Goal: Check status: Check status

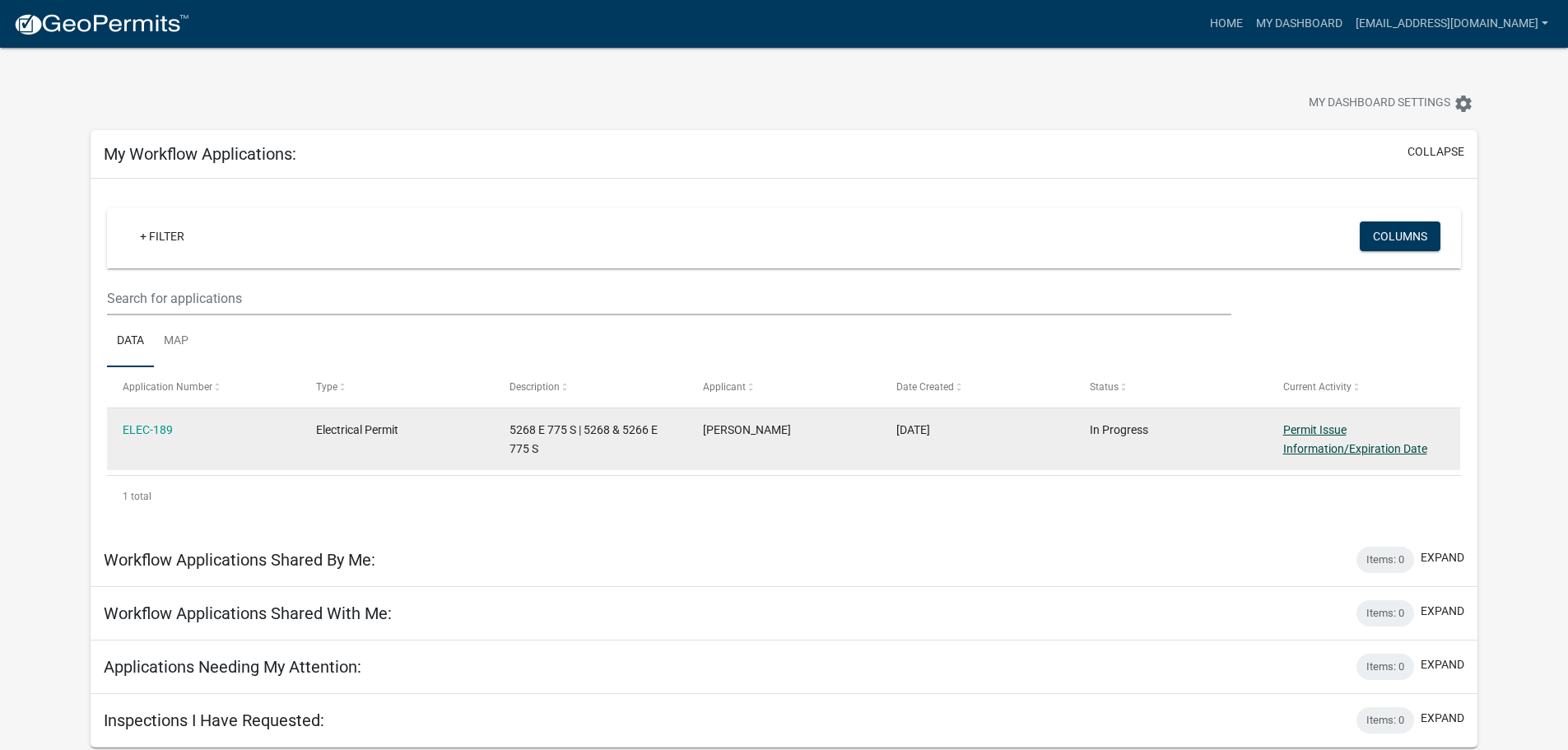
click at [1318, 432] on link "Permit Issue Information/Expiration Date" at bounding box center [1355, 438] width 144 height 32
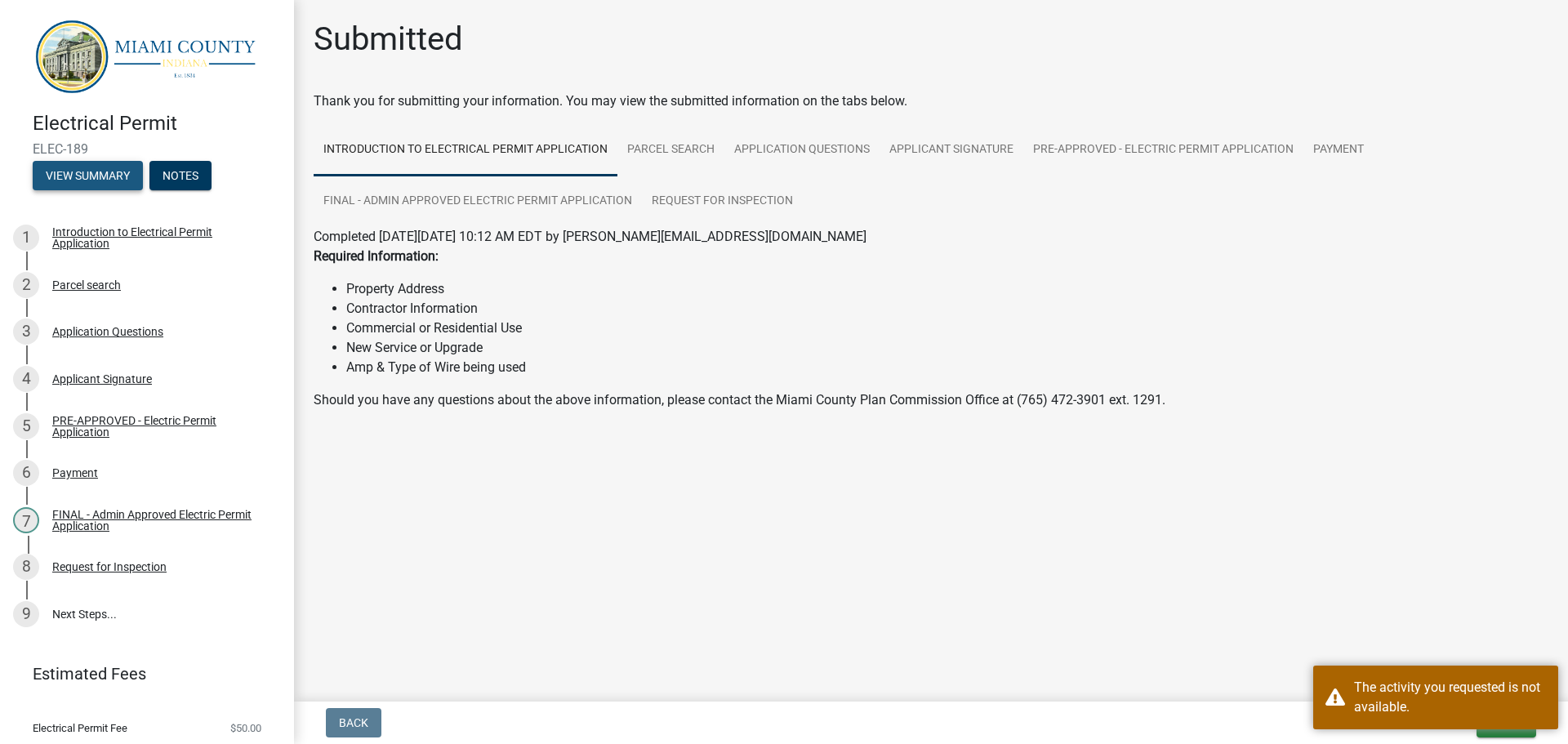
click at [74, 174] on button "View Summary" at bounding box center [87, 175] width 110 height 29
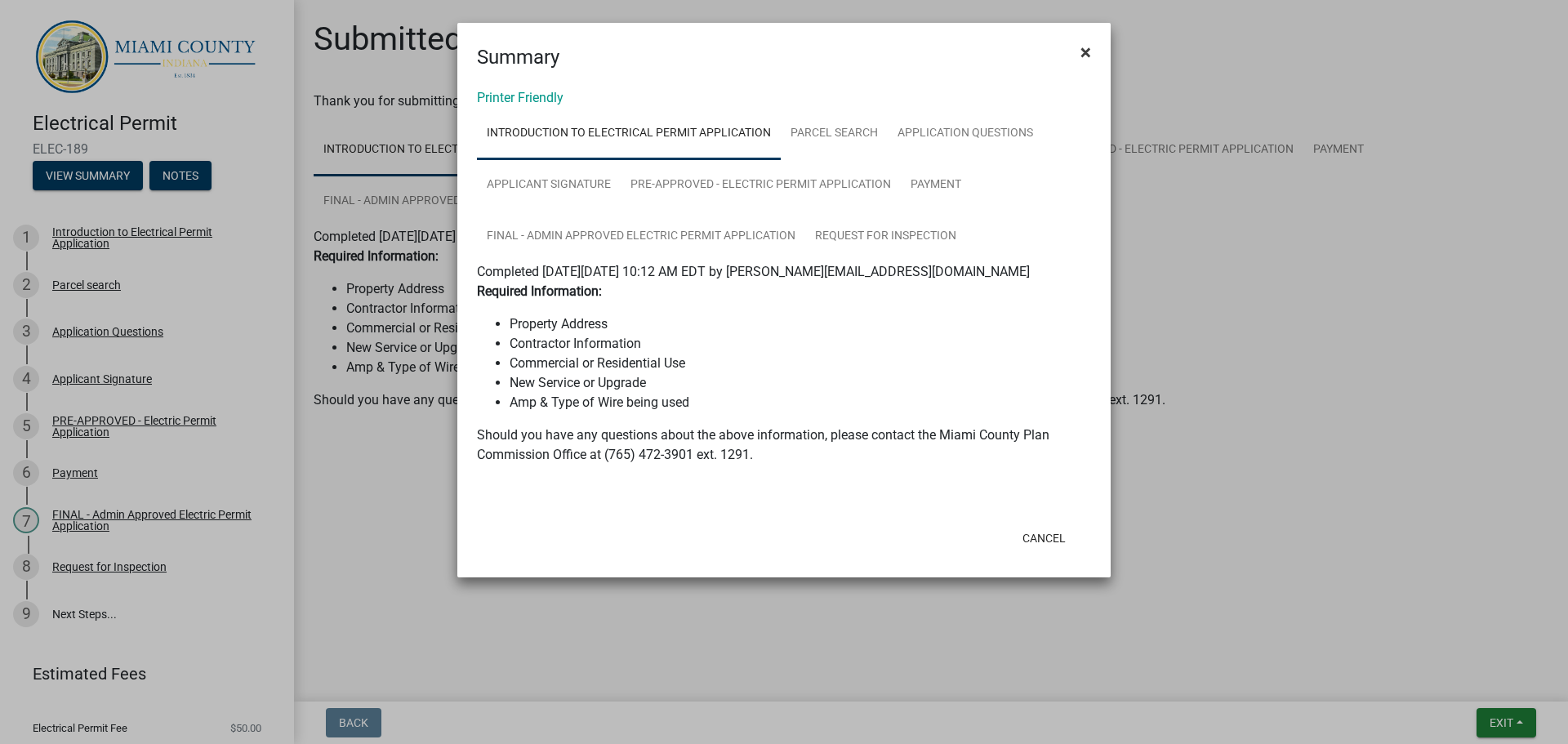
click at [1085, 51] on span "×" at bounding box center [1085, 52] width 10 height 23
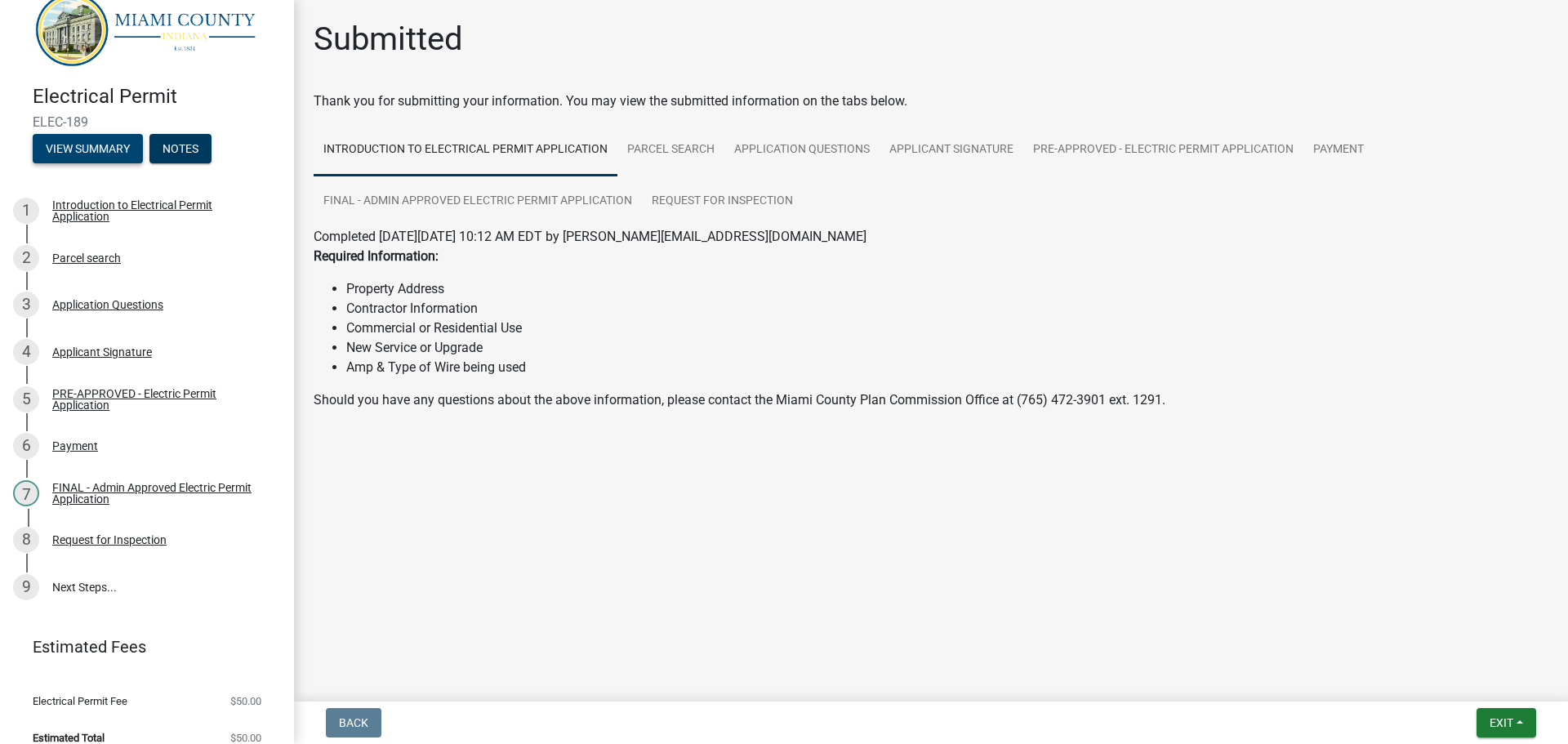
scroll to position [42, 0]
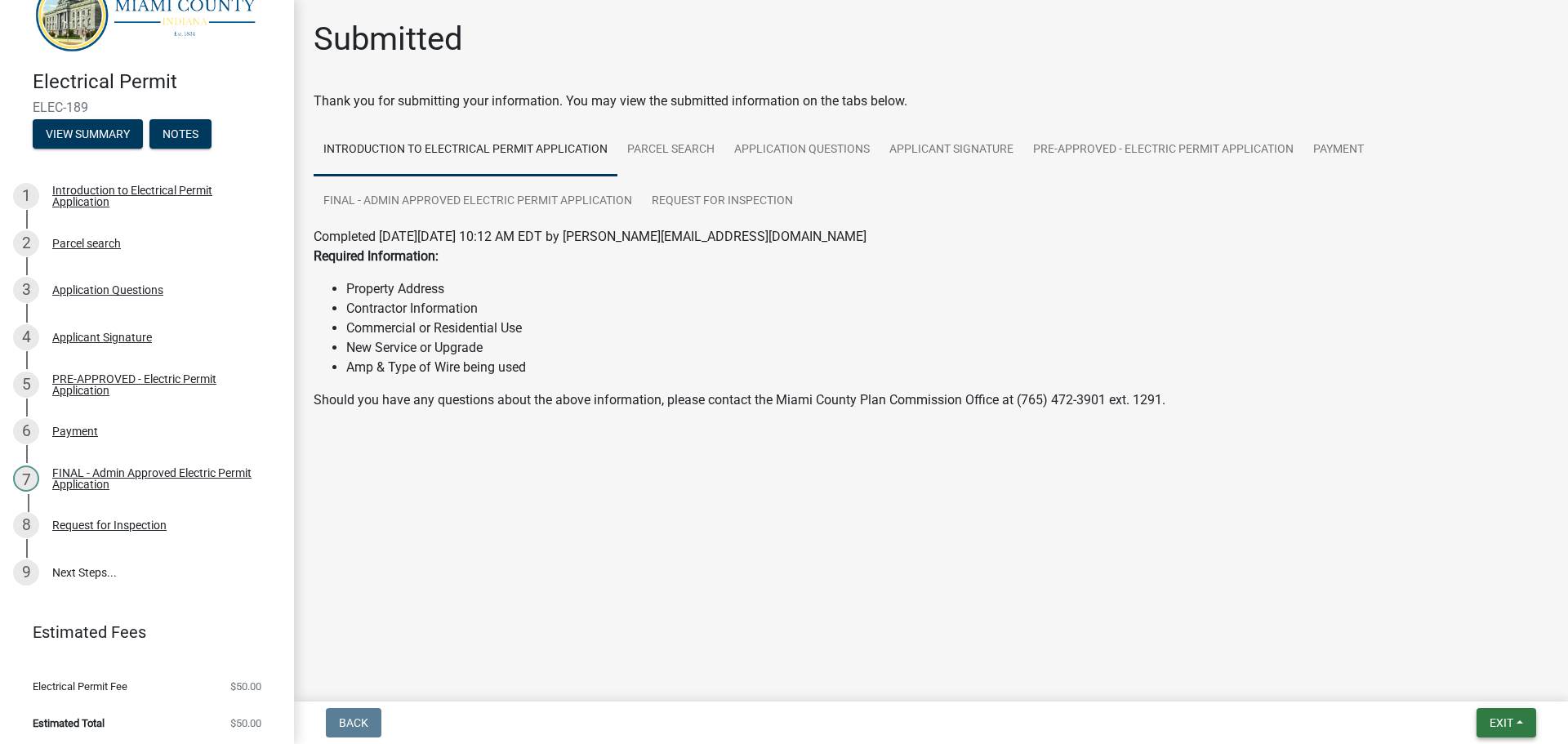
click at [1492, 723] on span "Exit" at bounding box center [1501, 722] width 24 height 13
click at [1448, 681] on button "Save & Exit" at bounding box center [1471, 680] width 131 height 39
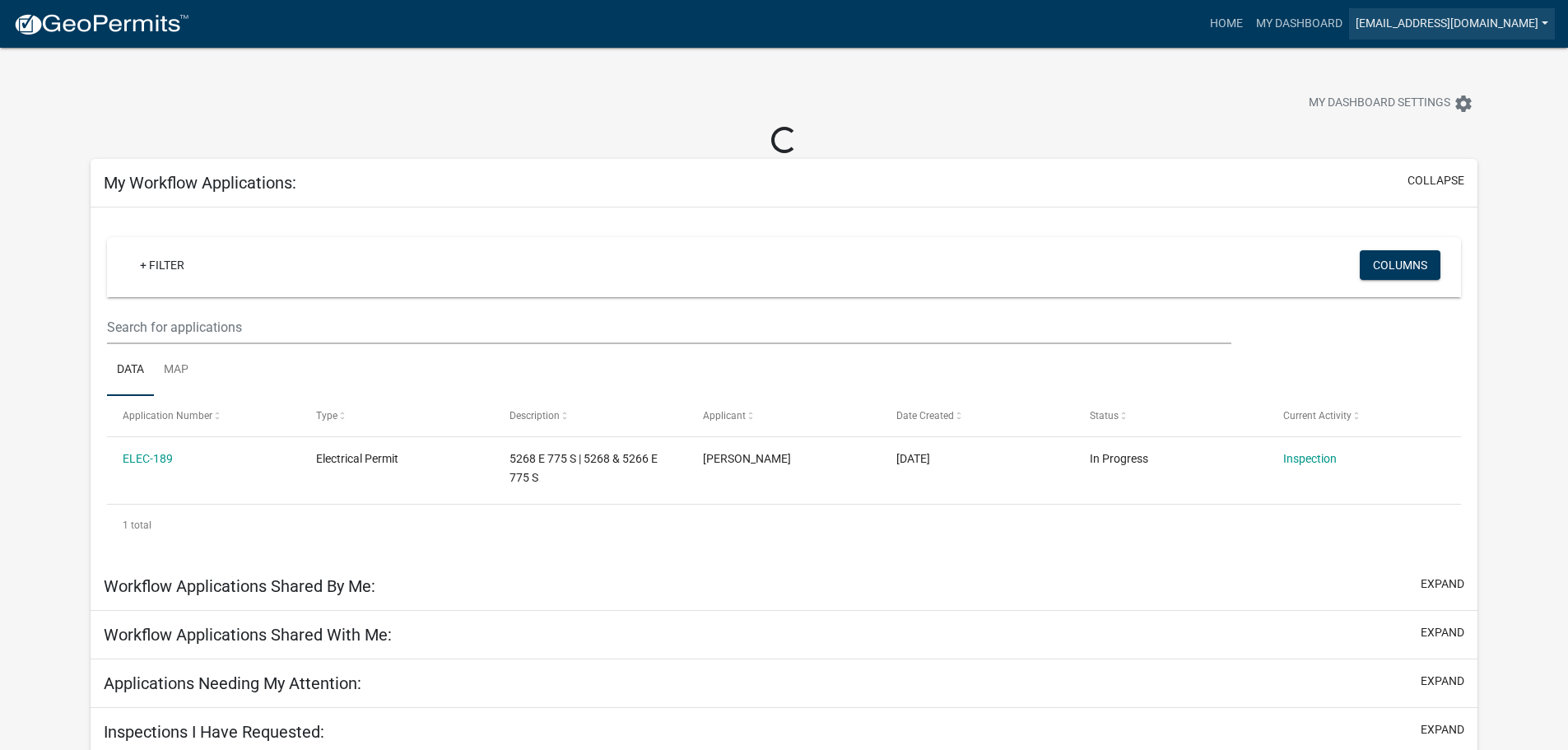
click at [1483, 24] on link "[EMAIL_ADDRESS][DOMAIN_NAME]" at bounding box center [1452, 24] width 206 height 31
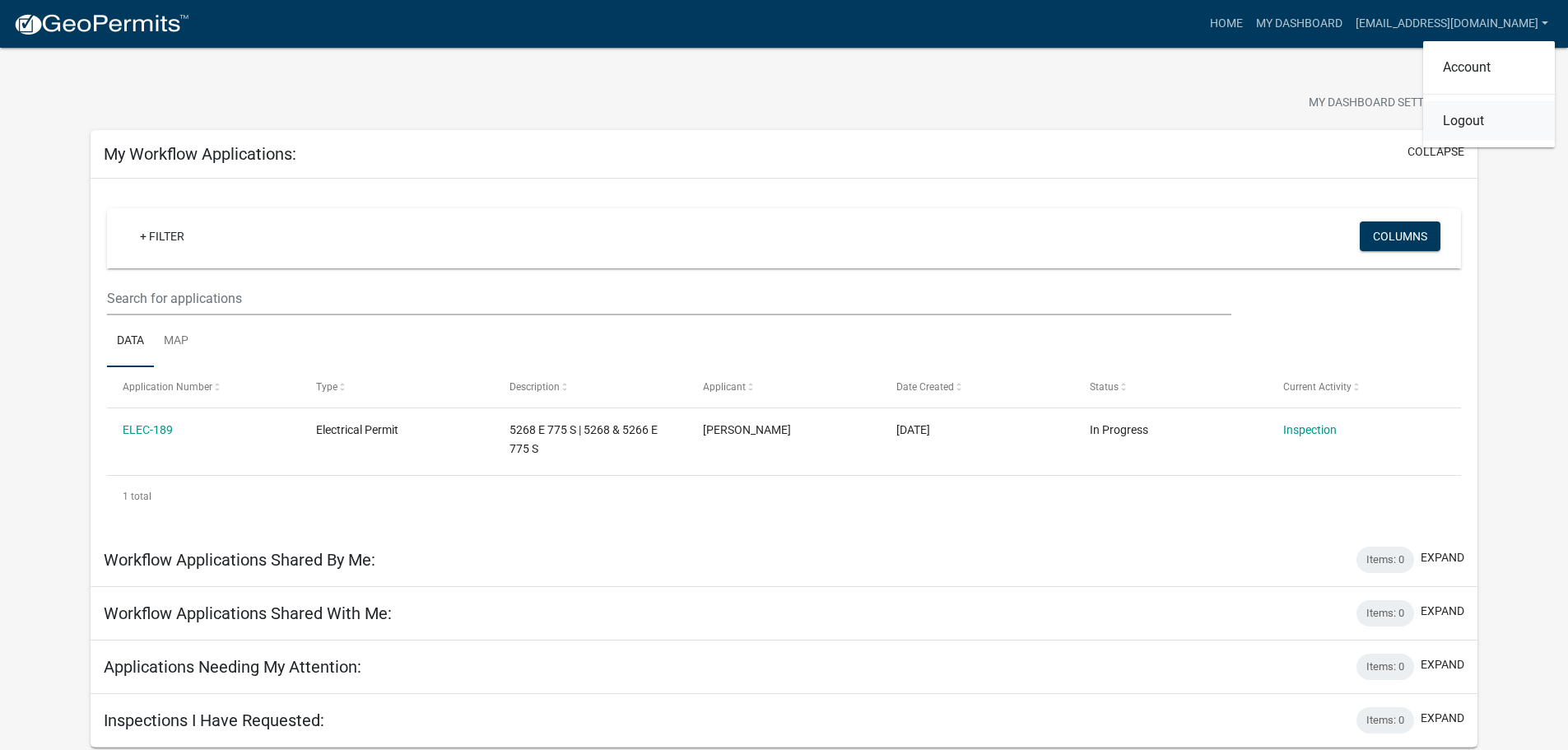
click at [1458, 125] on link "Logout" at bounding box center [1489, 121] width 132 height 40
